Goal: Check status: Check status

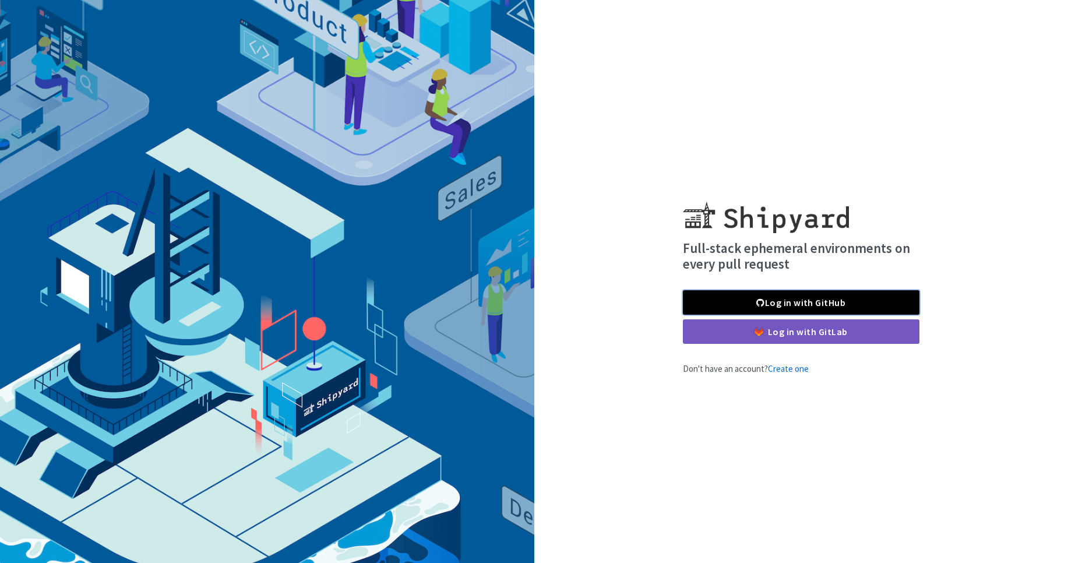
click at [810, 309] on link "Log in with GitHub" at bounding box center [801, 302] width 237 height 24
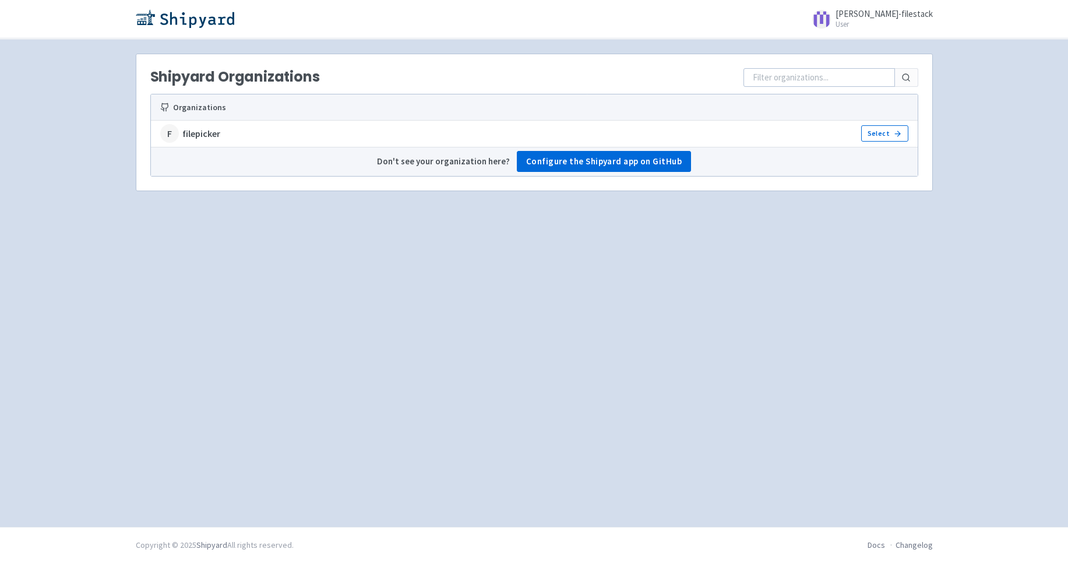
click at [200, 140] on div "F filepicker" at bounding box center [371, 133] width 423 height 19
click at [182, 136] on strong "filepicker" at bounding box center [201, 133] width 38 height 13
click at [890, 137] on link "Select" at bounding box center [884, 133] width 47 height 16
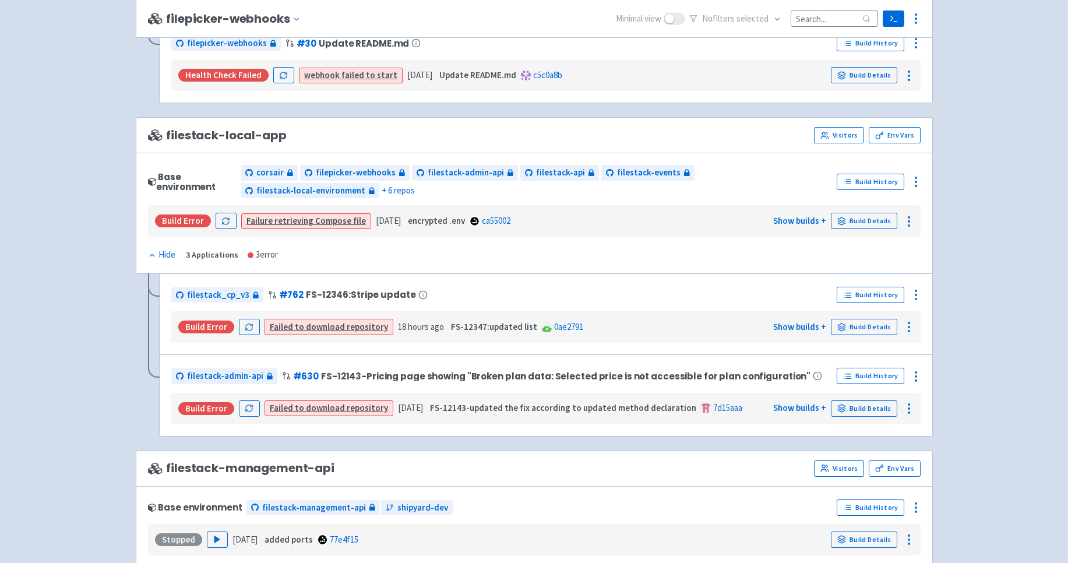
scroll to position [604, 0]
click at [202, 327] on div "Build Error" at bounding box center [206, 326] width 56 height 13
click at [867, 291] on link "Build History" at bounding box center [871, 294] width 68 height 16
